Goal: Task Accomplishment & Management: Use online tool/utility

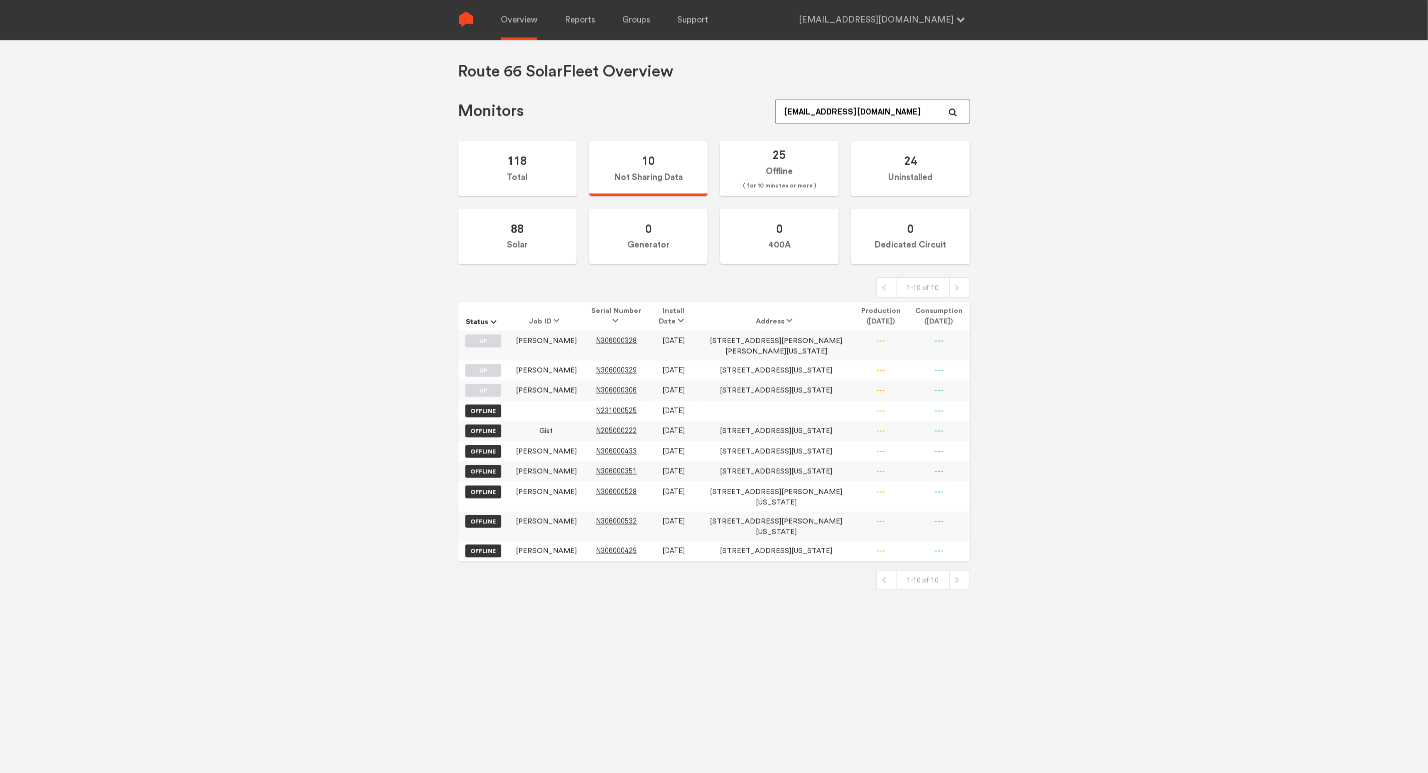
click at [846, 118] on input "[EMAIL_ADDRESS][DOMAIN_NAME]" at bounding box center [872, 111] width 194 height 25
type input "[PERSON_NAME]"
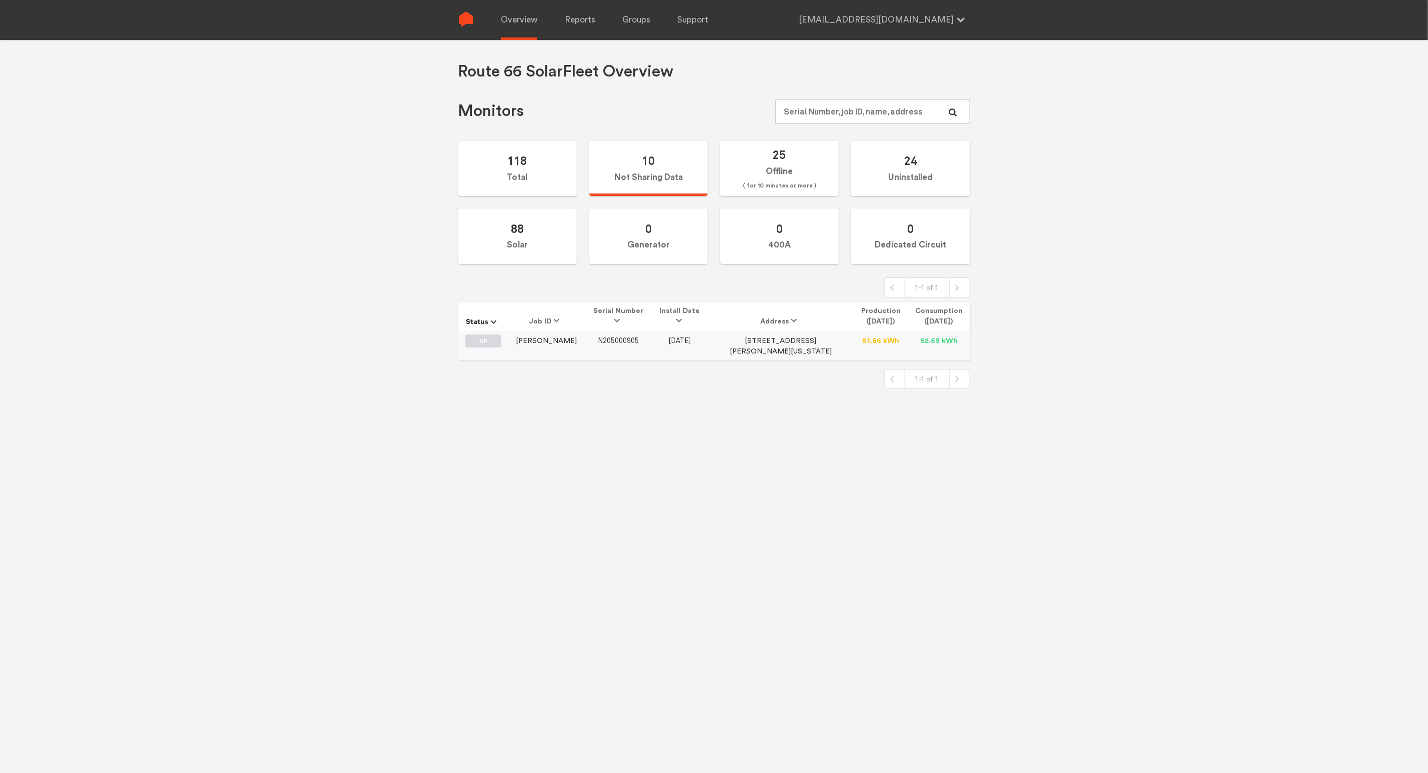
click at [602, 344] on span "N205000905" at bounding box center [618, 340] width 41 height 8
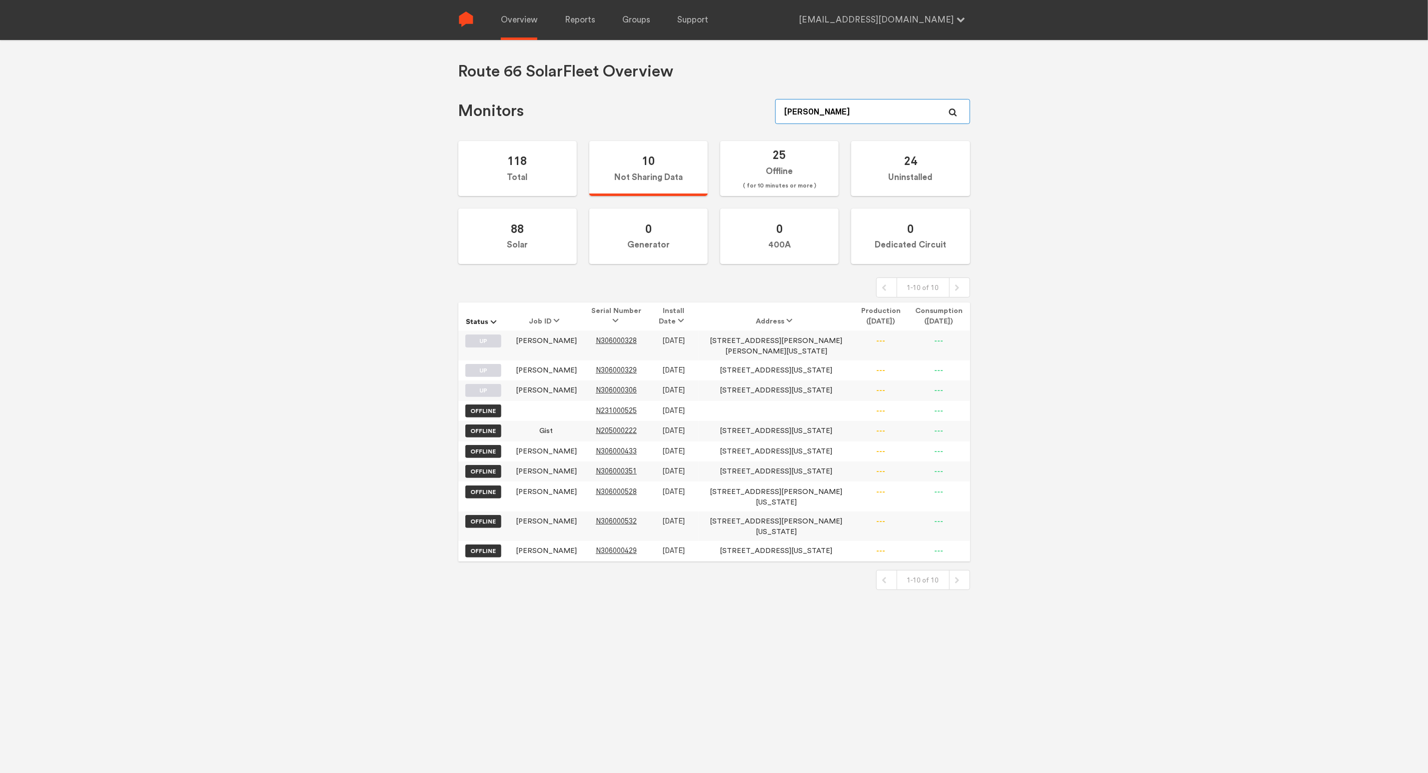
click at [856, 111] on input "[PERSON_NAME]" at bounding box center [872, 111] width 194 height 25
type input "b"
type input "[PERSON_NAME]"
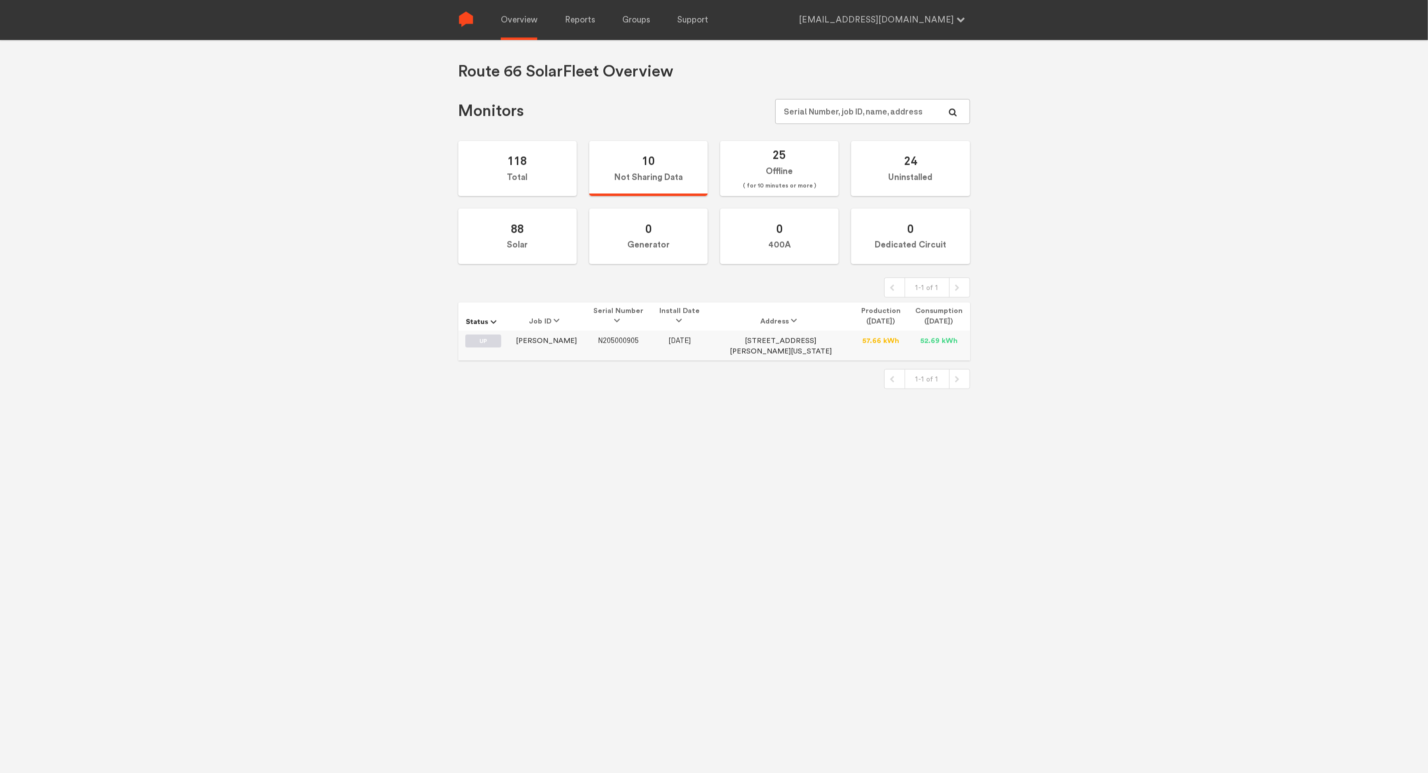
click at [615, 337] on span "N205000905" at bounding box center [618, 340] width 41 height 8
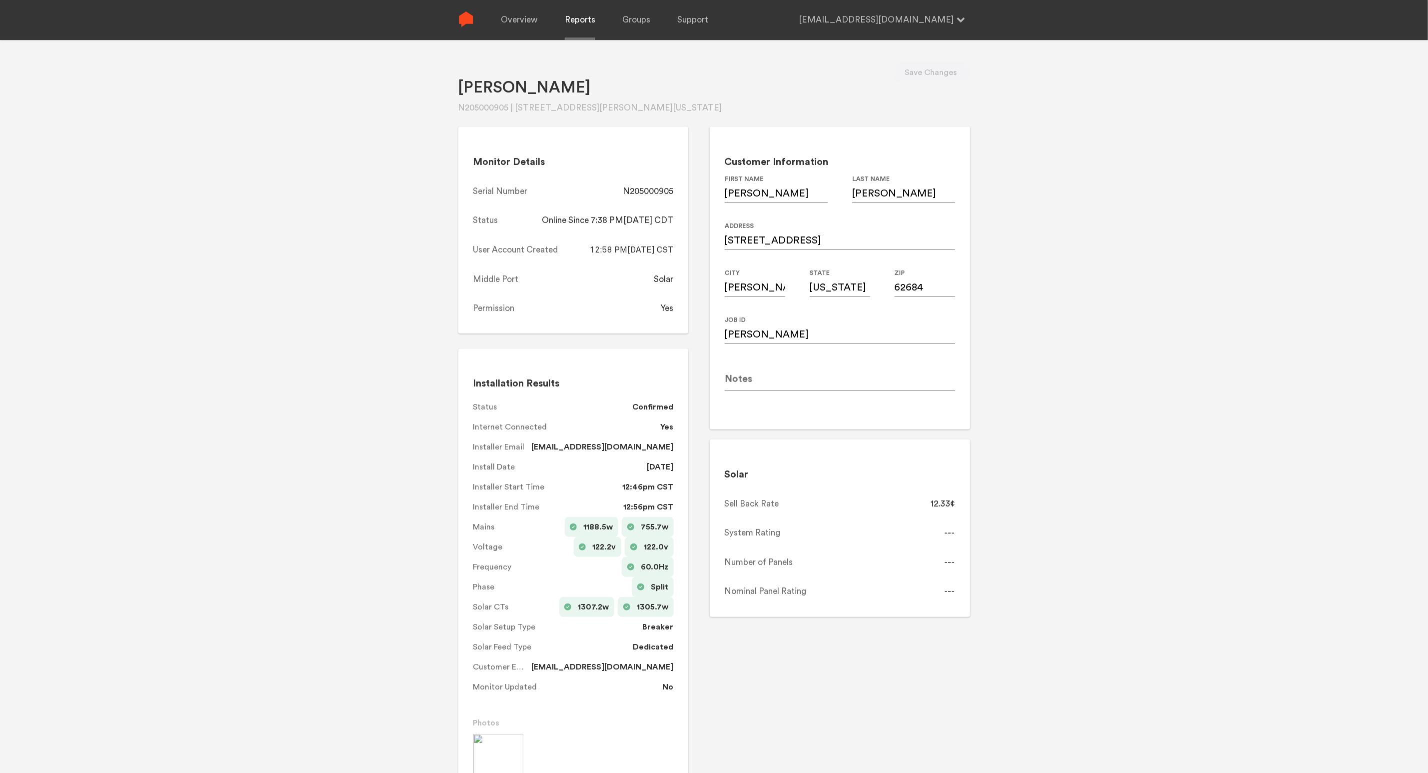
click at [589, 31] on link "Reports" at bounding box center [580, 20] width 30 height 40
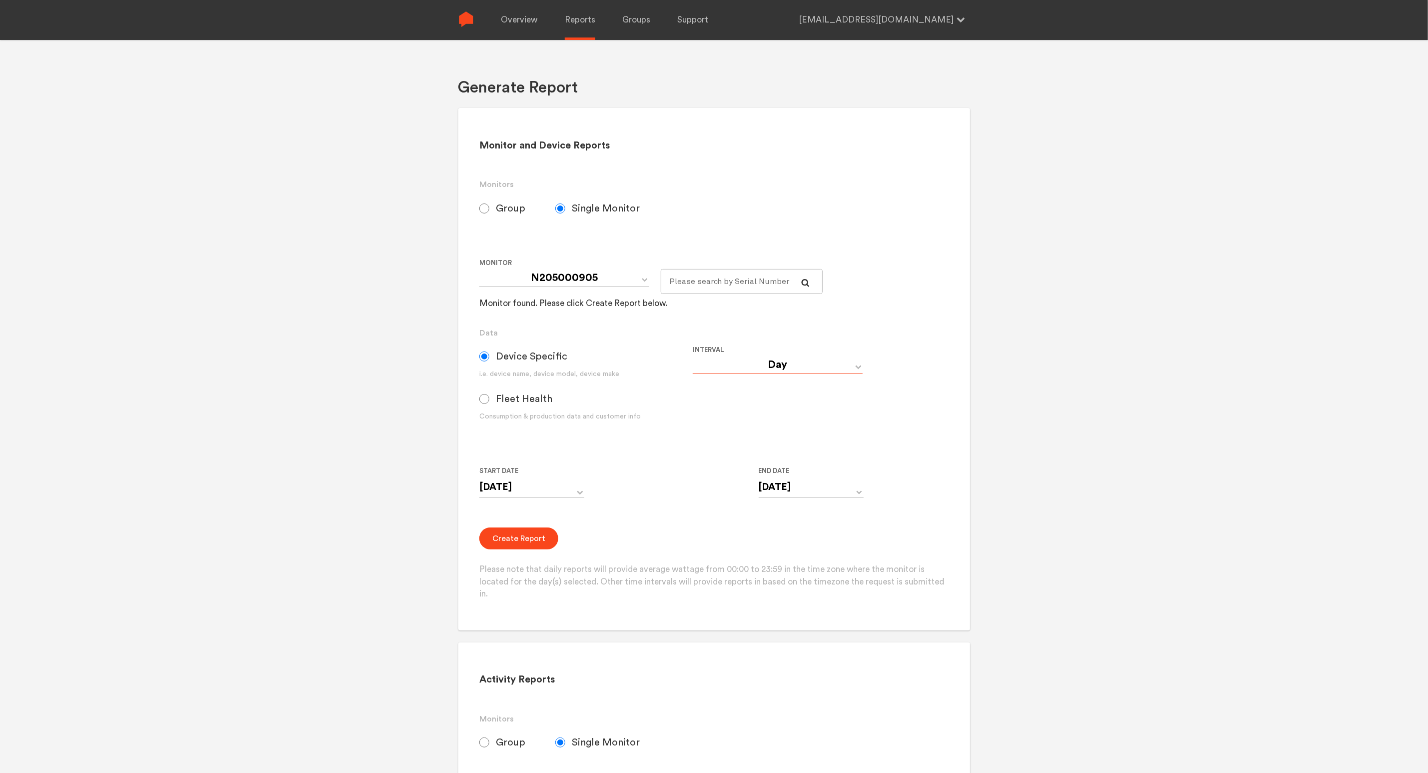
click at [854, 361] on select "Day Year Month Week Hour 30 Minute 15 Minute 5 Minute Minute" at bounding box center [778, 365] width 170 height 18
select select "Month"
click at [693, 356] on select "Day Year Month Week Hour 30 Minute 15 Minute 5 Minute Minute" at bounding box center [778, 365] width 170 height 18
click at [558, 494] on input "[DATE]" at bounding box center [531, 487] width 105 height 20
click at [490, 504] on span "‹" at bounding box center [490, 507] width 17 height 12
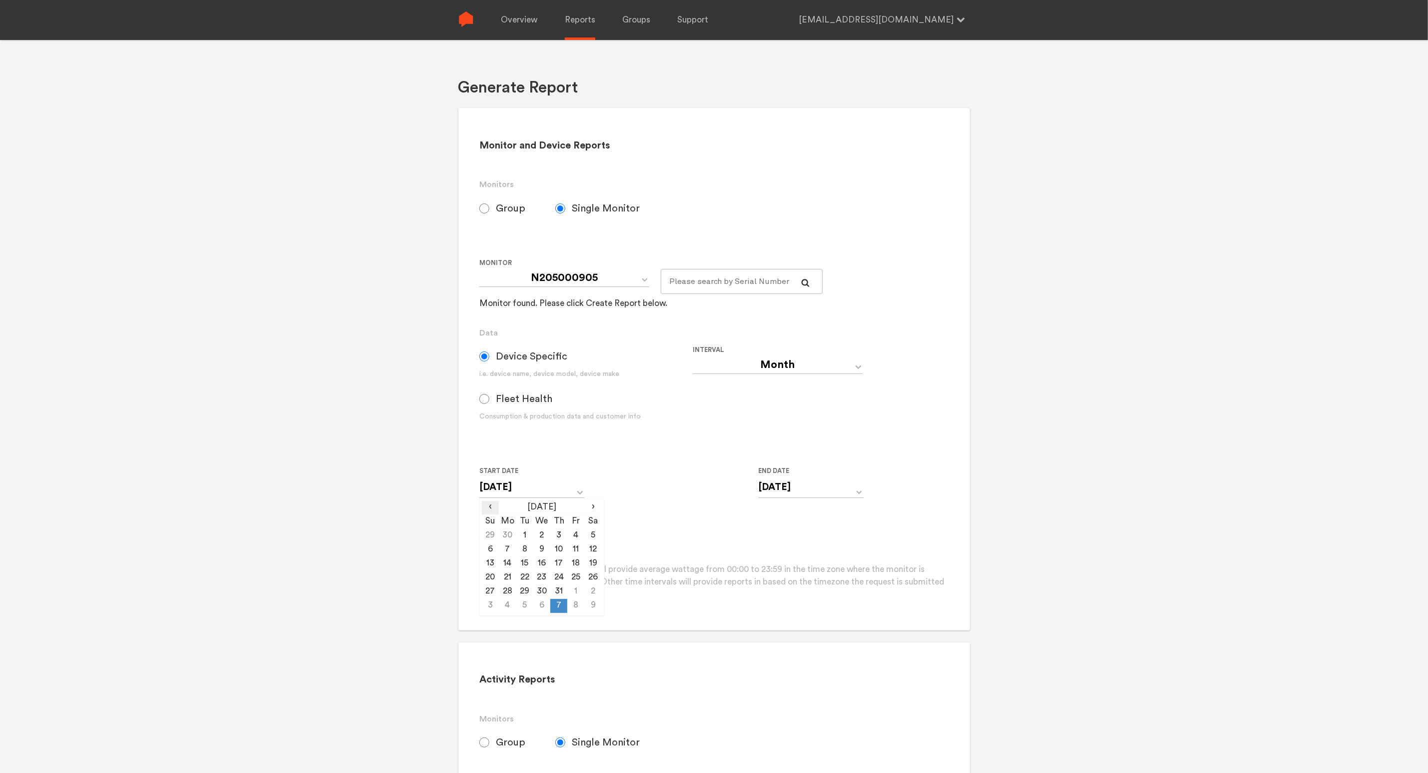
click at [490, 504] on span "‹" at bounding box center [490, 507] width 17 height 12
click at [519, 532] on td "1" at bounding box center [524, 536] width 17 height 14
type input "[DATE]"
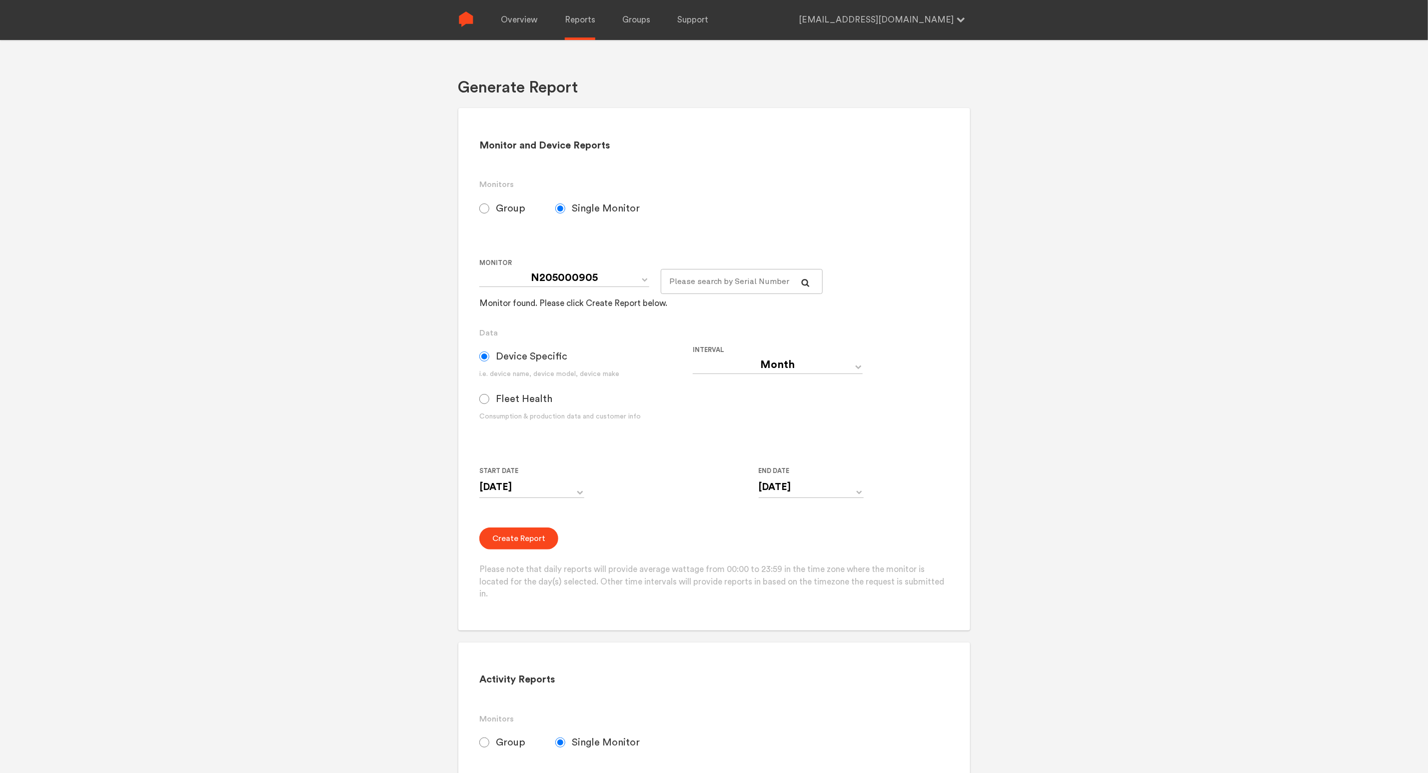
click at [822, 517] on form "Group Single Monitor Monitor Group Route-66-Solar-Default Not sharing data Non-…" at bounding box center [713, 398] width 469 height 404
click at [513, 543] on button "Create Report" at bounding box center [518, 538] width 79 height 22
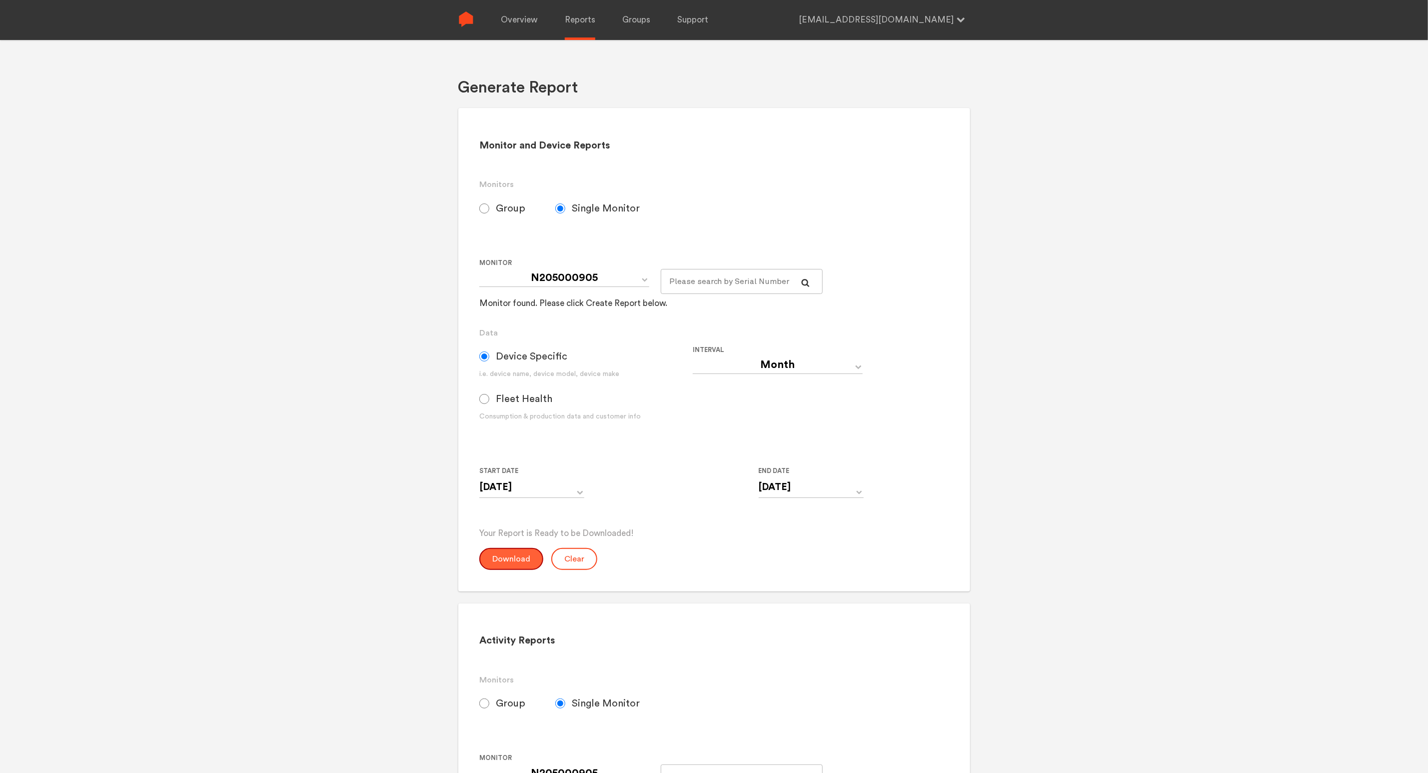
click at [511, 565] on button "Download" at bounding box center [511, 559] width 64 height 22
